Goal: Navigation & Orientation: Find specific page/section

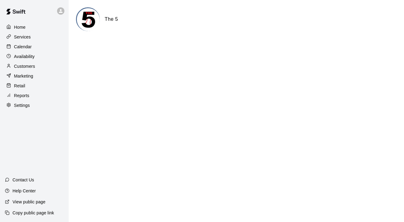
click at [22, 45] on p "Calendar" at bounding box center [23, 47] width 18 height 6
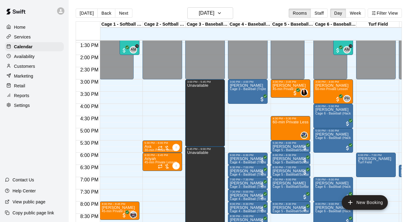
scroll to position [324, 0]
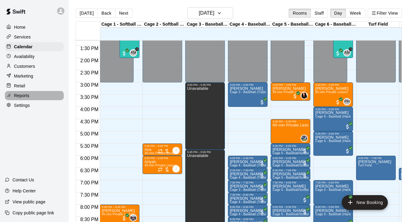
click at [24, 96] on p "Reports" at bounding box center [21, 95] width 15 height 6
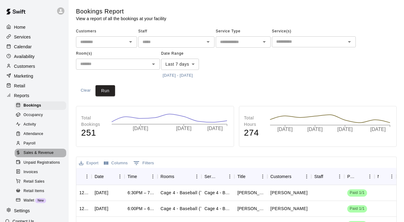
click at [36, 150] on span "Sales & Revenue" at bounding box center [39, 153] width 30 height 6
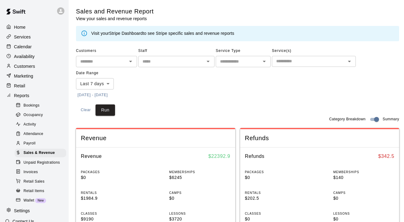
click at [86, 95] on button "[DATE] - [DATE]" at bounding box center [92, 94] width 33 height 9
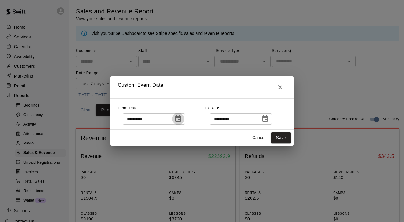
click at [182, 119] on icon "Choose date, selected date is Aug 4, 2025" at bounding box center [178, 118] width 7 height 7
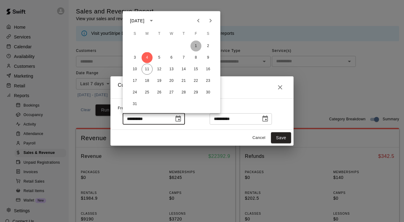
click at [195, 43] on button "1" at bounding box center [195, 46] width 11 height 11
type input "**********"
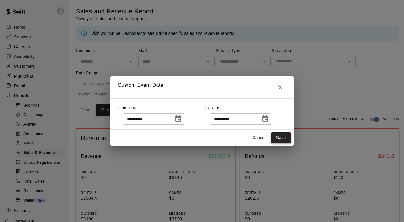
click at [283, 140] on button "Save" at bounding box center [281, 137] width 20 height 11
type input "******"
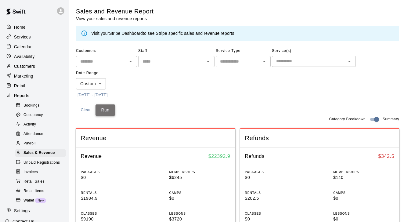
click at [108, 108] on button "Run" at bounding box center [106, 109] width 20 height 11
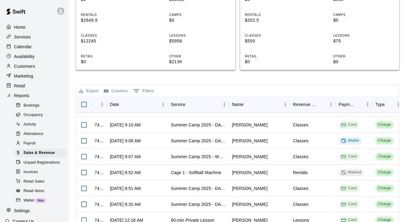
scroll to position [172, 0]
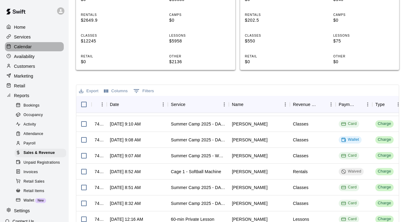
click at [26, 45] on p "Calendar" at bounding box center [23, 47] width 18 height 6
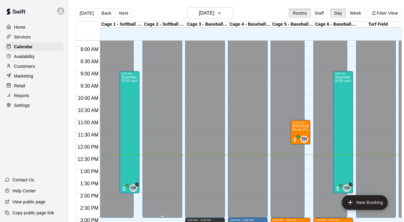
scroll to position [185, 0]
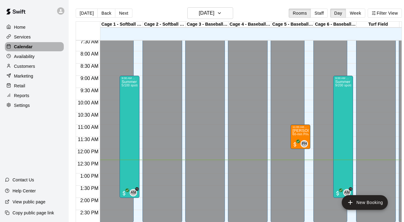
click at [34, 49] on div "Calendar" at bounding box center [34, 46] width 59 height 9
click at [29, 64] on p "Customers" at bounding box center [24, 66] width 21 height 6
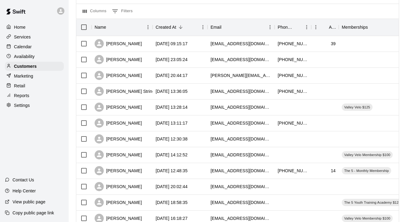
scroll to position [72, 0]
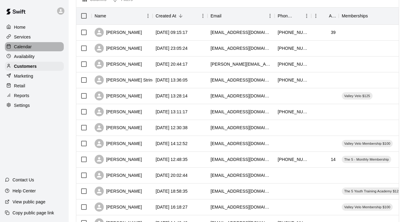
click at [24, 48] on p "Calendar" at bounding box center [23, 47] width 18 height 6
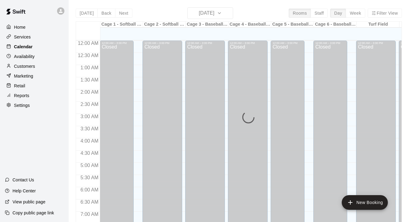
scroll to position [305, 0]
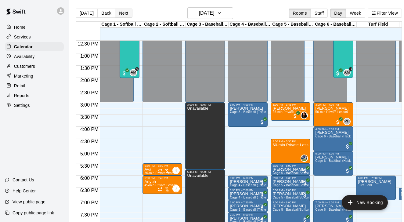
click at [124, 15] on button "Next" at bounding box center [123, 13] width 17 height 9
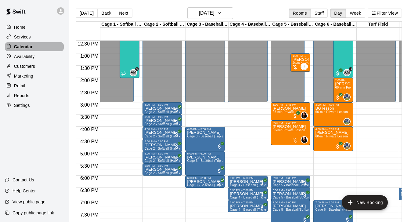
click at [35, 46] on div "Calendar" at bounding box center [34, 46] width 59 height 9
click at [89, 12] on button "[DATE]" at bounding box center [87, 13] width 22 height 9
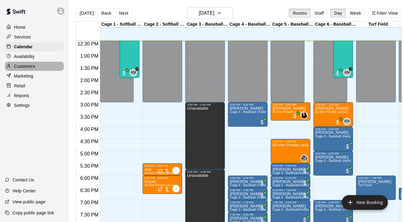
click at [41, 67] on div "Customers" at bounding box center [34, 66] width 59 height 9
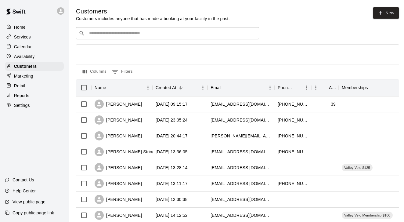
click at [34, 95] on div "Reports" at bounding box center [34, 95] width 59 height 9
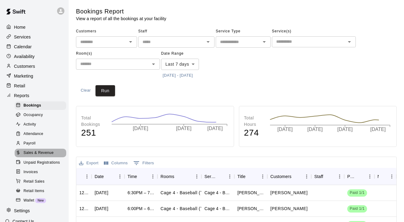
click at [43, 150] on span "Sales & Revenue" at bounding box center [39, 153] width 30 height 6
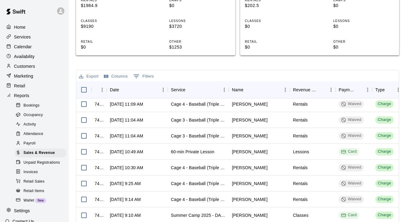
scroll to position [67, 0]
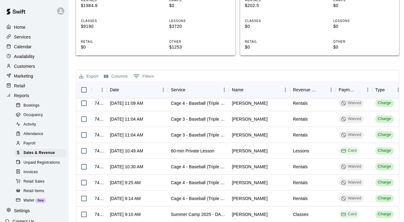
click at [46, 45] on div "Calendar" at bounding box center [34, 46] width 59 height 9
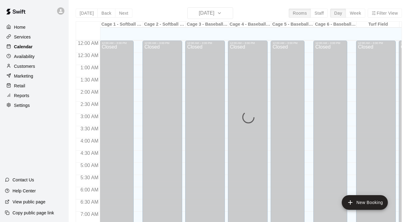
scroll to position [305, 0]
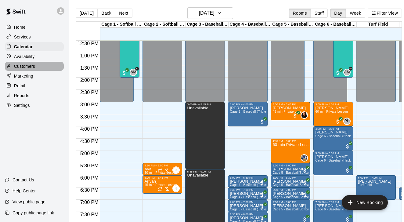
click at [42, 64] on div "Customers" at bounding box center [34, 66] width 59 height 9
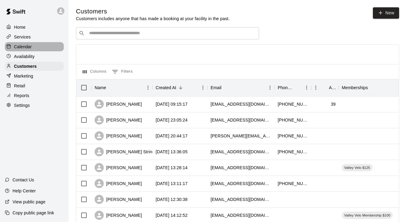
click at [27, 46] on p "Calendar" at bounding box center [23, 47] width 18 height 6
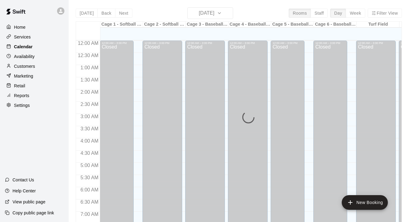
scroll to position [306, 0]
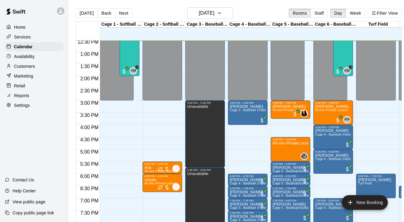
click at [106, 6] on main "[DATE] Back [DATE][DATE] Rooms Staff Day Week Filter View Cage 1 - Softball (Ha…" at bounding box center [239, 116] width 340 height 232
click at [106, 12] on button "Back" at bounding box center [106, 13] width 18 height 9
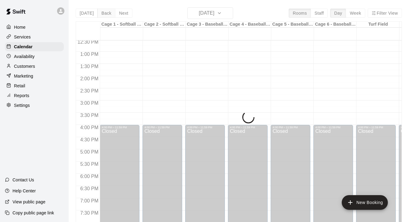
click at [106, 12] on div "[DATE] Back [DATE][DATE] Rooms Staff Day Week Filter View Cage 1 - Softball (Ha…" at bounding box center [239, 118] width 326 height 222
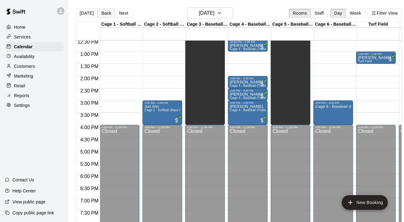
click at [106, 12] on button "Back" at bounding box center [106, 13] width 18 height 9
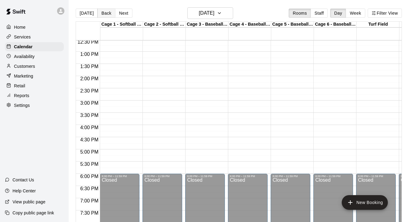
click at [106, 12] on button "Back" at bounding box center [106, 13] width 18 height 9
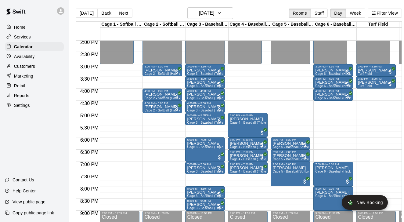
scroll to position [351, 0]
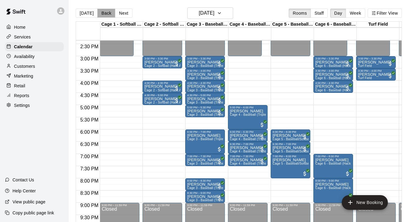
click at [106, 16] on button "Back" at bounding box center [106, 13] width 18 height 9
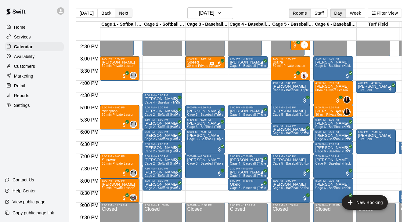
click at [125, 16] on button "Next" at bounding box center [123, 13] width 17 height 9
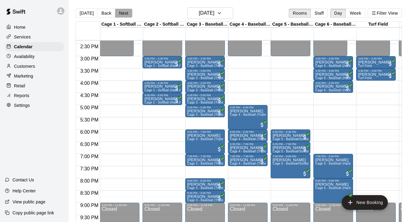
click at [125, 16] on button "Next" at bounding box center [123, 13] width 17 height 9
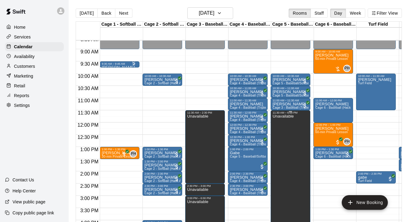
scroll to position [210, 0]
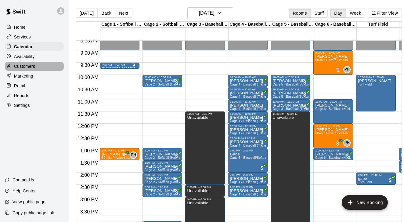
click at [30, 66] on p "Customers" at bounding box center [24, 66] width 21 height 6
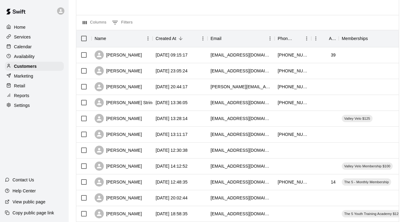
scroll to position [57, 0]
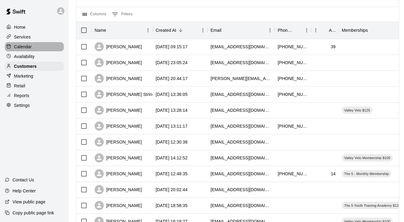
click at [21, 49] on p "Calendar" at bounding box center [23, 47] width 18 height 6
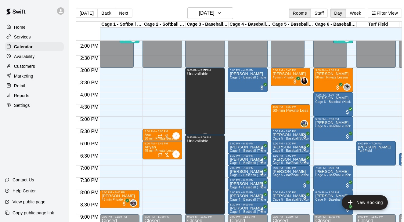
scroll to position [342, 0]
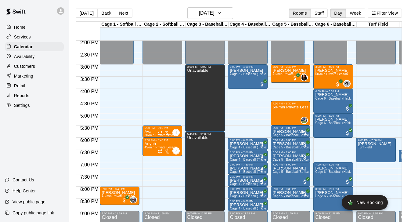
click at [312, 95] on div at bounding box center [292, 92] width 42 height 6
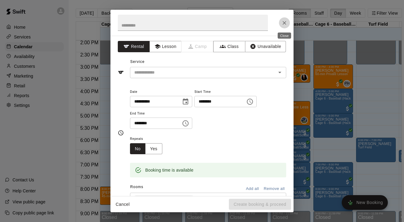
click at [282, 22] on icon "Close" at bounding box center [284, 23] width 6 height 6
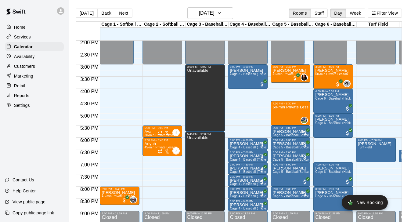
click at [42, 69] on div "Customers" at bounding box center [34, 66] width 59 height 9
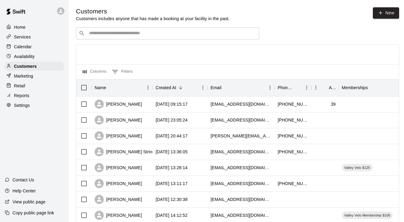
click at [34, 50] on div "Calendar" at bounding box center [34, 46] width 59 height 9
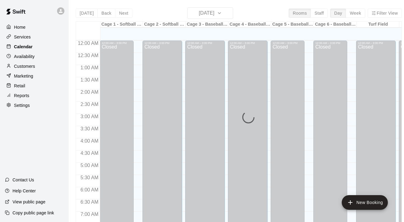
scroll to position [309, 0]
